Goal: Transaction & Acquisition: Purchase product/service

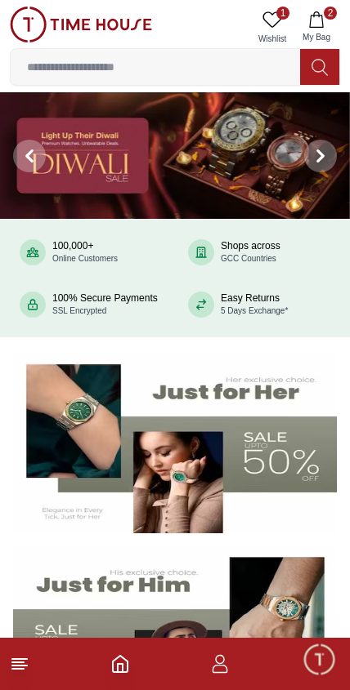
click at [310, 18] on icon "button" at bounding box center [316, 19] width 14 height 16
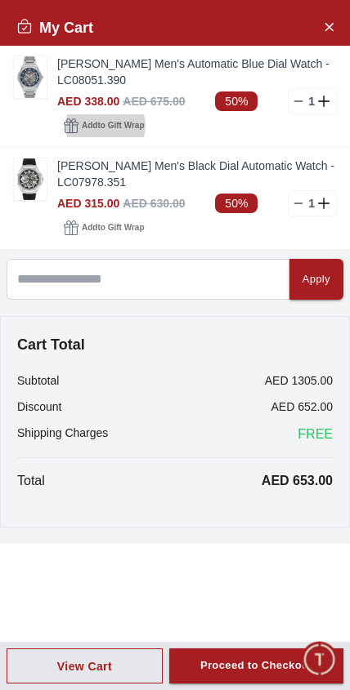
click at [110, 123] on span "Add to Gift Wrap" at bounding box center [113, 126] width 62 height 16
click at [97, 233] on span "Add to Gift Wrap" at bounding box center [113, 228] width 62 height 16
click at [60, 194] on div "AED 315.00 AED 630.00 50% 1" at bounding box center [196, 203] width 279 height 26
click at [122, 222] on span "Add to Gift Wrap" at bounding box center [113, 228] width 62 height 16
click at [90, 188] on link "[PERSON_NAME] Men's Black Dial Automatic Watch - LC07978.351" at bounding box center [196, 174] width 279 height 33
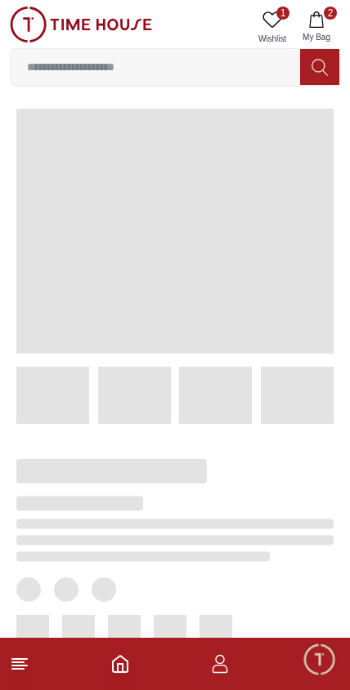
click at [28, 186] on span at bounding box center [174, 231] width 317 height 245
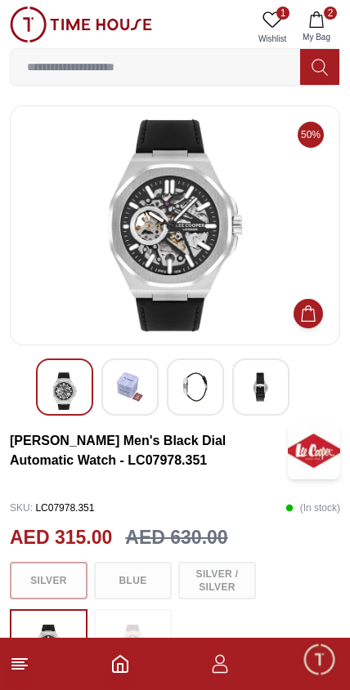
click at [305, 1] on div "1 Wishlist 2 My Bag Help Our Stores My Account 1 Wishlist 2 My Bag" at bounding box center [175, 46] width 330 height 92
click at [267, 2] on div "1 Wishlist 2 My Bag Help Our Stores My Account 1 Wishlist 2 My Bag" at bounding box center [175, 46] width 330 height 92
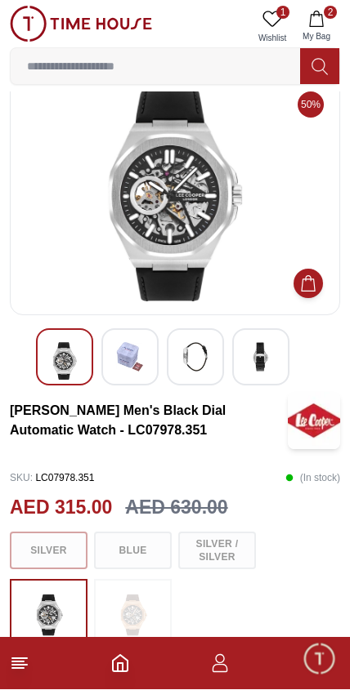
click at [270, 7] on link "1 Wishlist" at bounding box center [272, 28] width 41 height 42
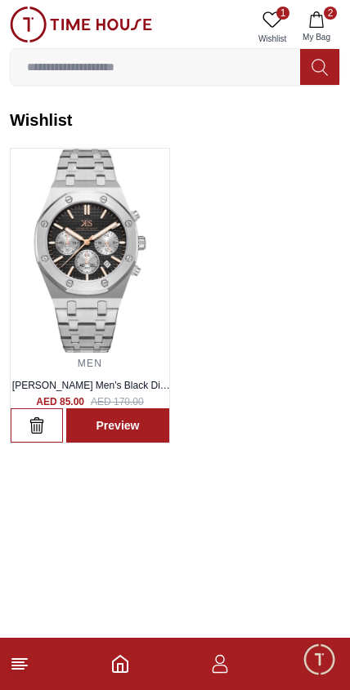
click at [312, 10] on button "2 My Bag" at bounding box center [316, 28] width 47 height 42
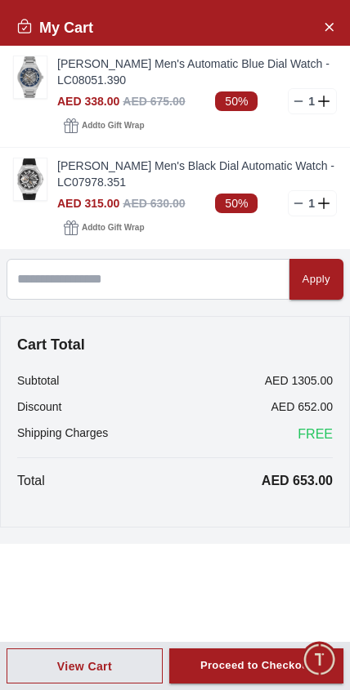
click at [283, 101] on div "AED 338.00 AED 675.00 50% 1" at bounding box center [196, 101] width 279 height 26
click at [288, 87] on link "[PERSON_NAME] Men's Automatic Blue Dial Watch - LC08051.390" at bounding box center [196, 72] width 279 height 33
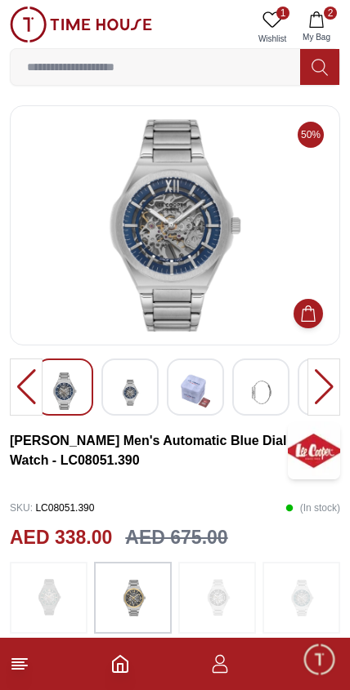
click at [319, 32] on span "My Bag" at bounding box center [316, 37] width 41 height 12
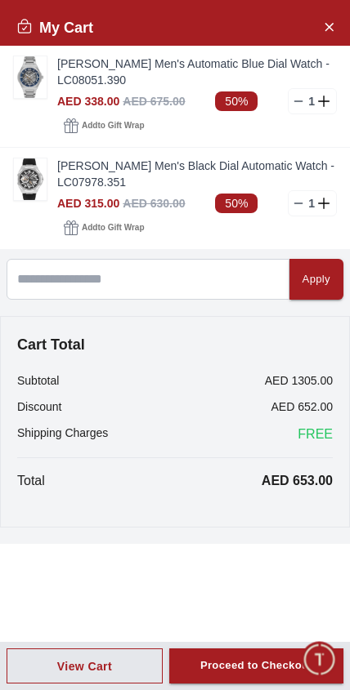
click at [292, 207] on icon at bounding box center [298, 203] width 13 height 13
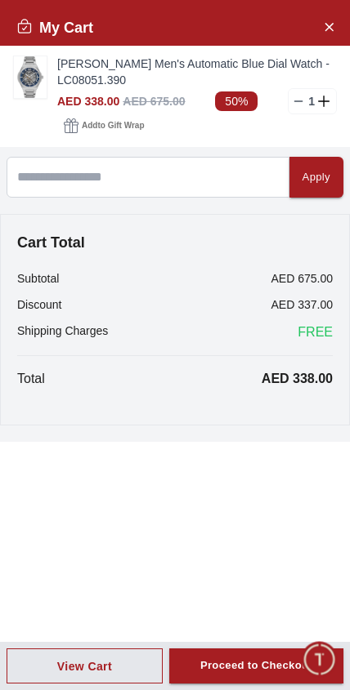
click at [296, 210] on div "Apply Cart Total Subtotal AED 675.00 Discount AED 337.00 Shipping Charges FREE …" at bounding box center [175, 294] width 350 height 295
click at [120, 77] on link "[PERSON_NAME] Men's Automatic Blue Dial Watch - LC08051.390" at bounding box center [196, 72] width 279 height 33
click at [40, 84] on img at bounding box center [30, 77] width 33 height 42
click at [60, 74] on link "[PERSON_NAME] Men's Automatic Blue Dial Watch - LC08051.390" at bounding box center [196, 72] width 279 height 33
click at [288, 100] on div "1" at bounding box center [312, 101] width 49 height 26
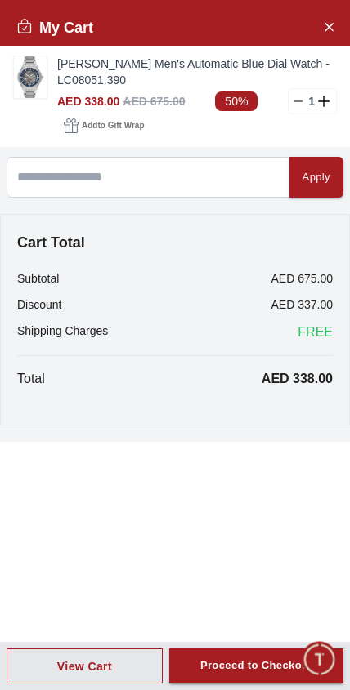
click at [295, 105] on icon at bounding box center [298, 101] width 13 height 13
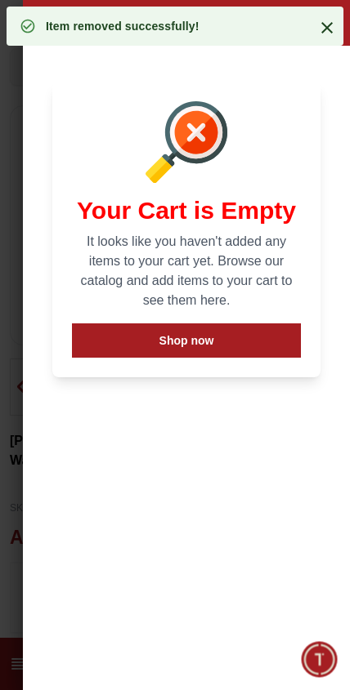
click at [285, 109] on div at bounding box center [186, 142] width 229 height 82
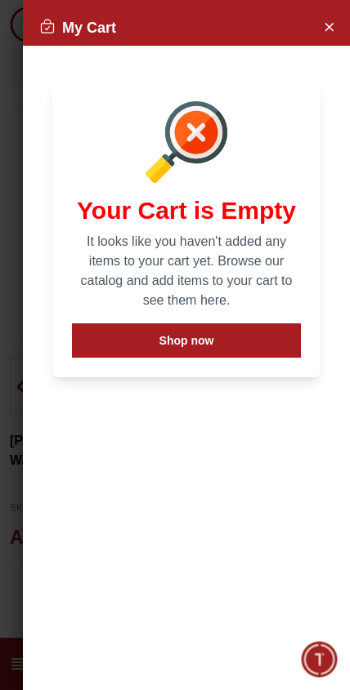
click at [324, 27] on icon "Close Account" at bounding box center [328, 26] width 13 height 20
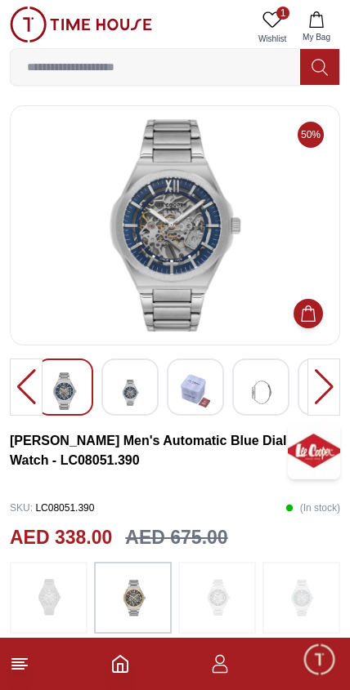
click at [133, 373] on img at bounding box center [129, 393] width 29 height 40
